Goal: Information Seeking & Learning: Learn about a topic

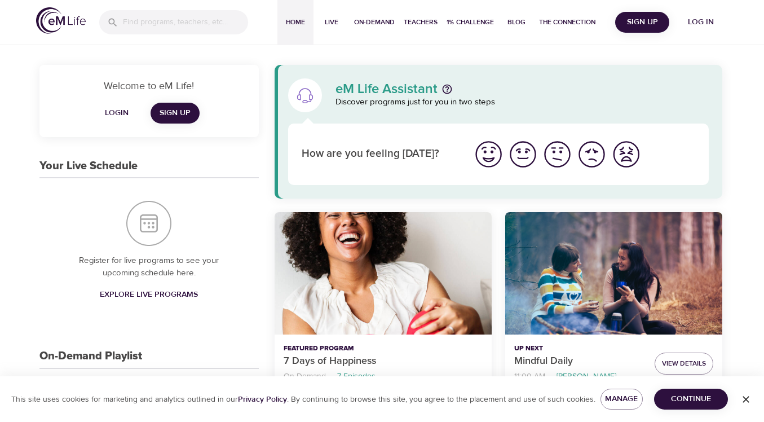
click at [118, 117] on span "Login" at bounding box center [116, 113] width 27 height 14
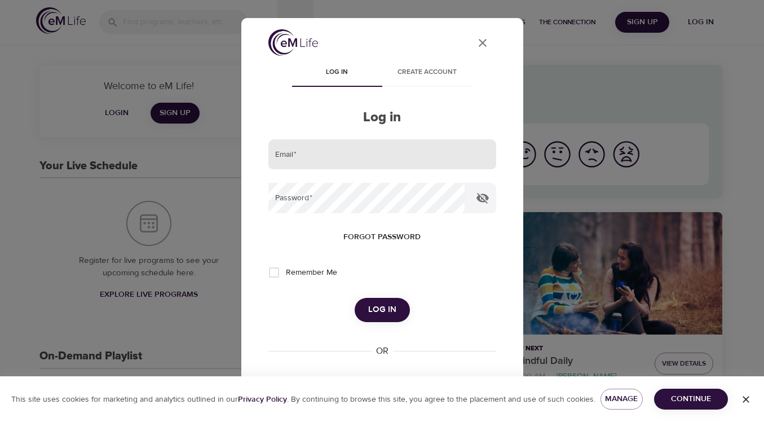
click at [295, 144] on input "email" at bounding box center [383, 154] width 228 height 30
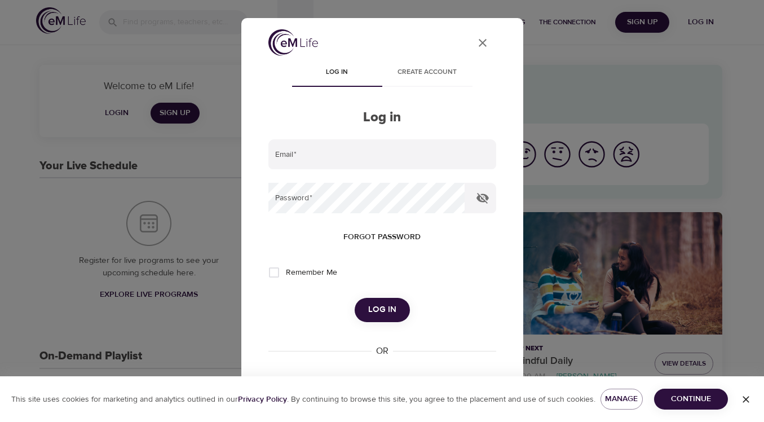
type input "[EMAIL_ADDRESS][DOMAIN_NAME]"
click at [390, 302] on button "Log in" at bounding box center [382, 310] width 55 height 24
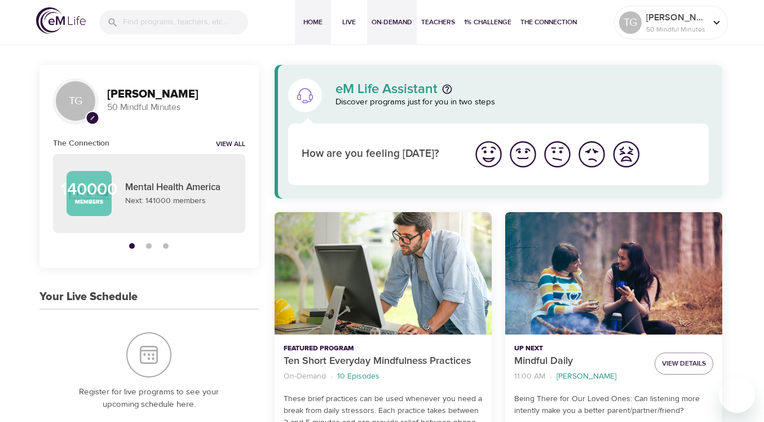
click at [389, 22] on span "On-Demand" at bounding box center [392, 22] width 41 height 12
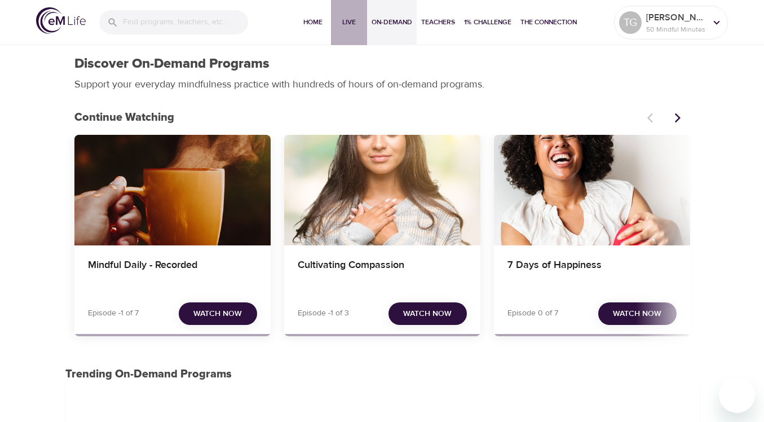
click at [355, 21] on span "Live" at bounding box center [349, 22] width 27 height 12
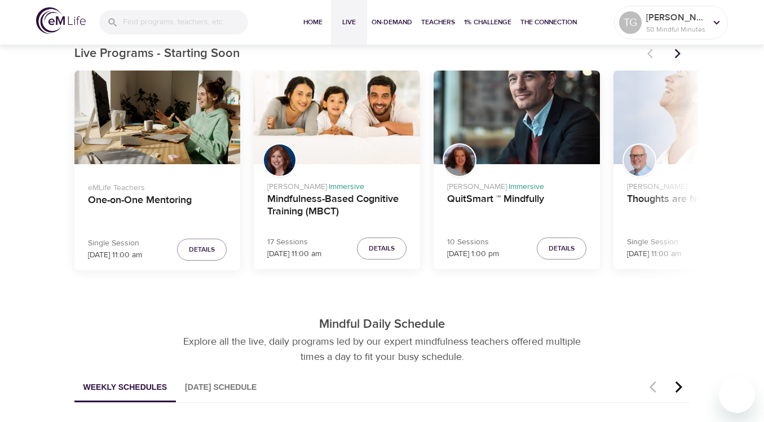
scroll to position [359, 0]
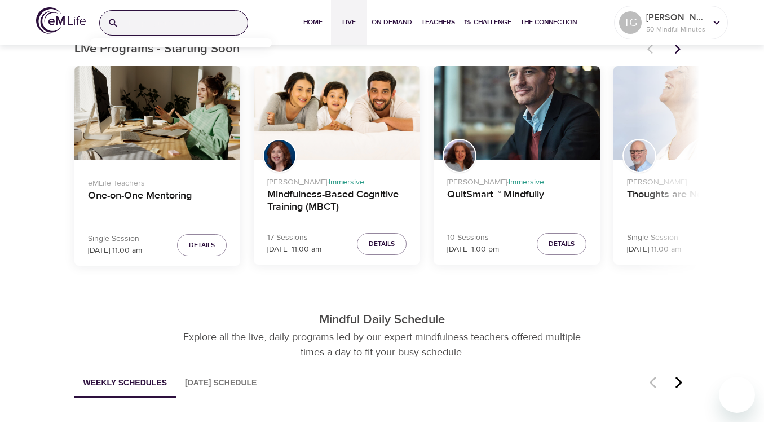
click at [200, 25] on input "search" at bounding box center [186, 23] width 124 height 24
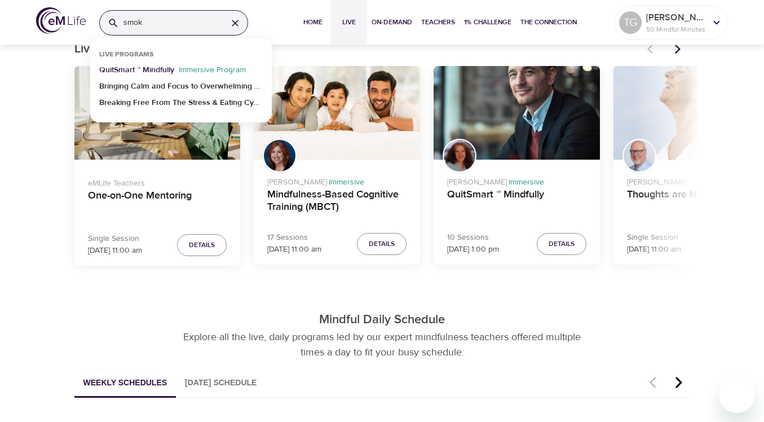
type input "smok"
click at [125, 70] on p "QuitSmart ™ Mindfully" at bounding box center [136, 72] width 75 height 16
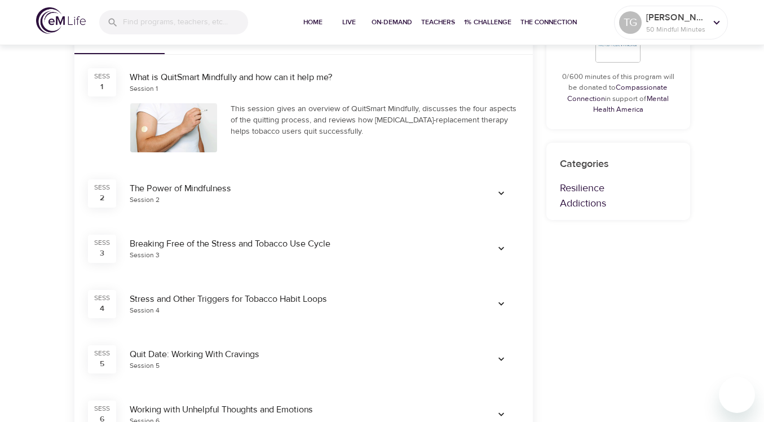
scroll to position [330, 0]
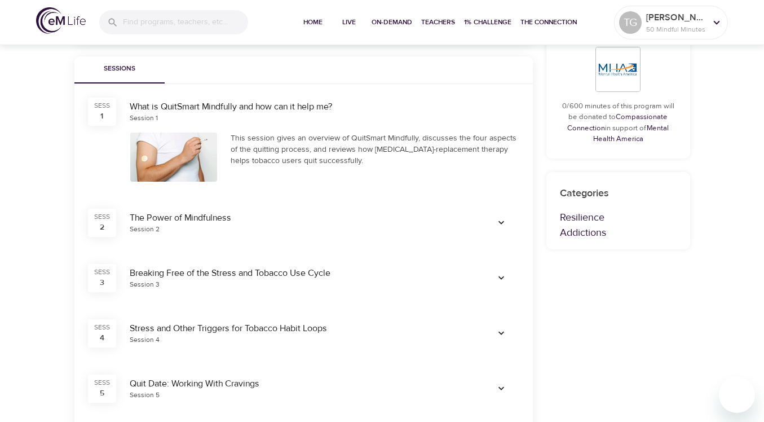
click at [496, 228] on icon "button" at bounding box center [501, 222] width 11 height 11
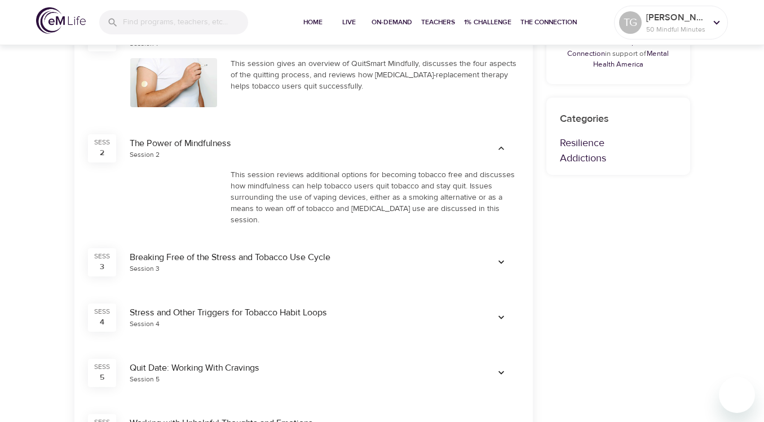
scroll to position [406, 0]
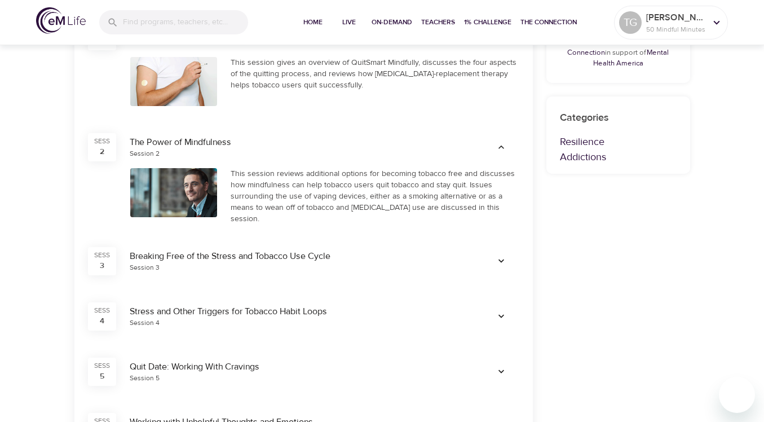
click at [502, 261] on icon "button" at bounding box center [501, 261] width 11 height 11
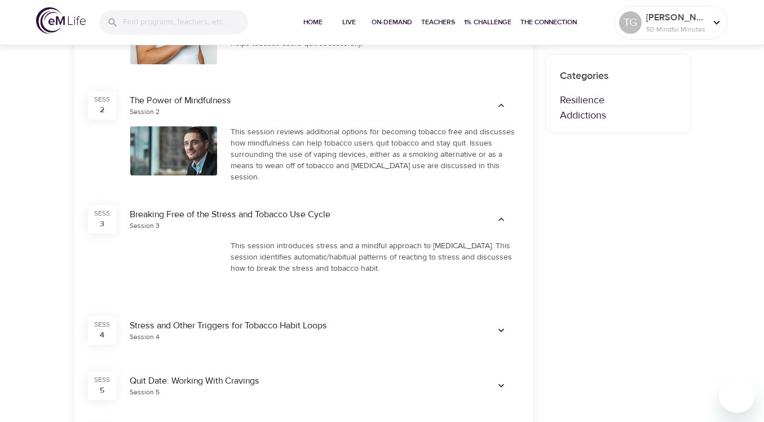
scroll to position [477, 0]
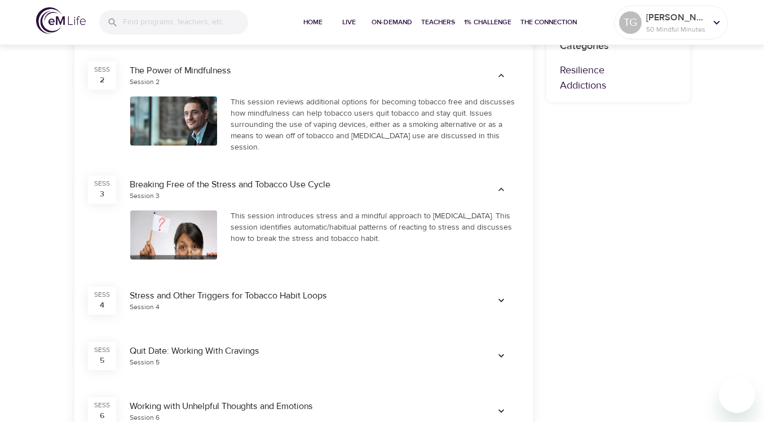
click at [500, 296] on icon "button" at bounding box center [501, 300] width 11 height 11
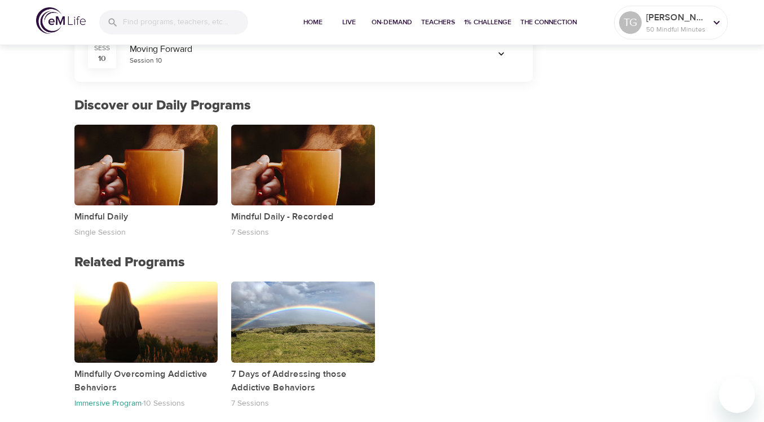
scroll to position [1130, 0]
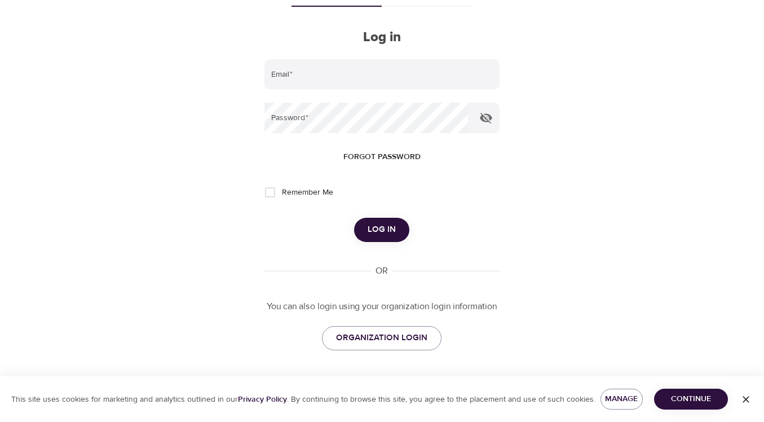
scroll to position [42, 0]
